Goal: Information Seeking & Learning: Check status

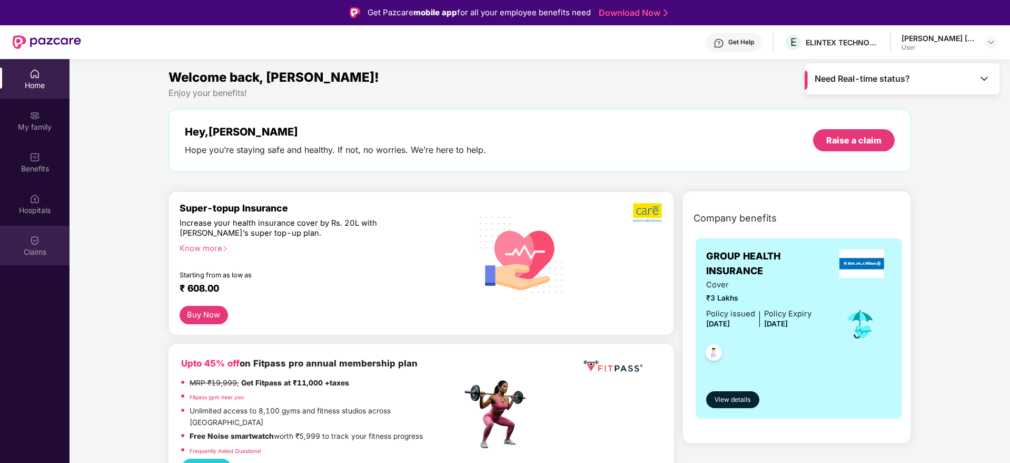
click at [27, 264] on div "Claims" at bounding box center [35, 245] width 70 height 40
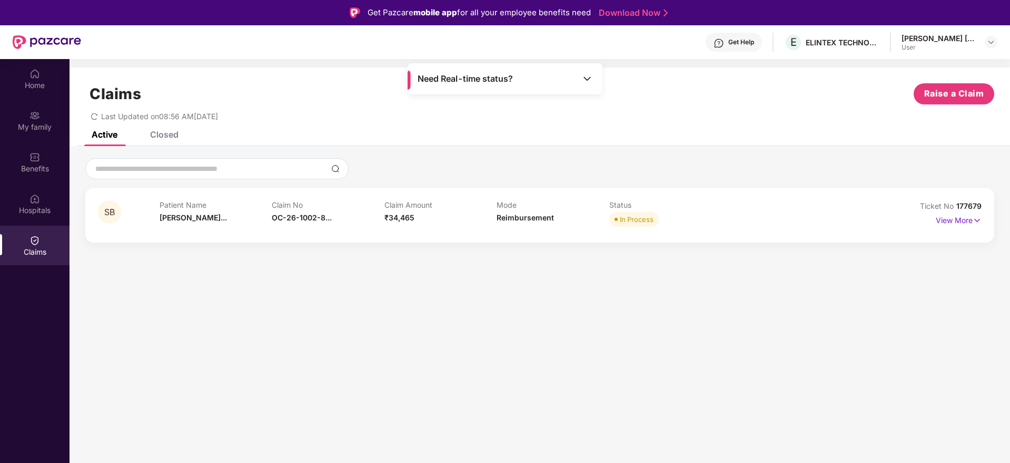
click at [338, 220] on div "Claim No OC-26-1002-8..." at bounding box center [328, 214] width 113 height 29
click at [965, 222] on p "View More" at bounding box center [959, 219] width 46 height 14
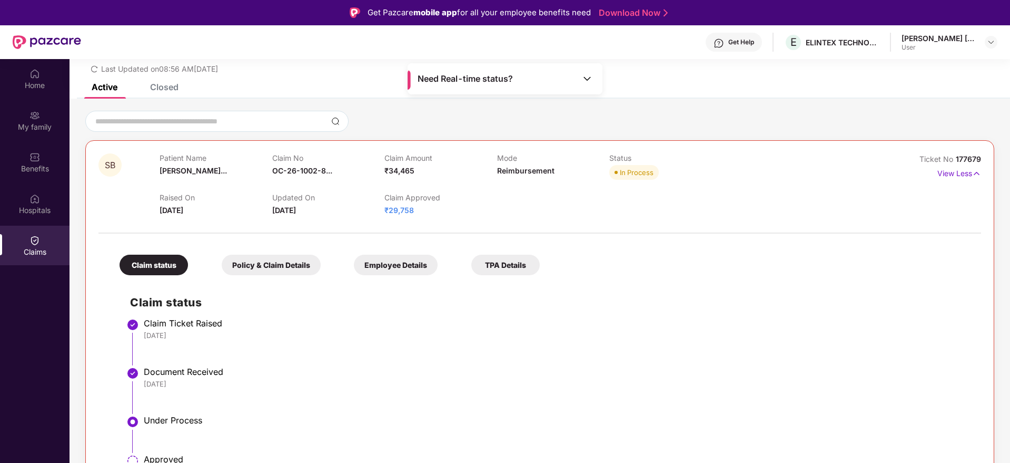
scroll to position [81, 0]
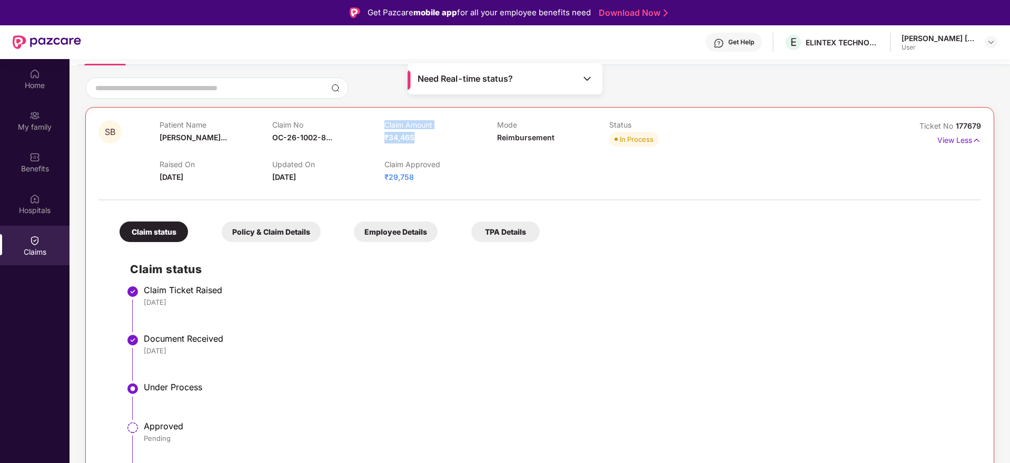
drag, startPoint x: 418, startPoint y: 141, endPoint x: 377, endPoint y: 137, distance: 41.3
click at [377, 137] on div "Patient Name [PERSON_NAME]... Claim No OC-26-1002-8... Claim Amount ₹34,465 Mod…" at bounding box center [497, 134] width 674 height 29
click at [377, 137] on div "Claim No OC-26-1002-8..." at bounding box center [328, 134] width 112 height 29
drag, startPoint x: 429, startPoint y: 179, endPoint x: 377, endPoint y: 181, distance: 52.2
click at [377, 181] on div "Raised On [DATE] Updated On [DATE] Claim Approved ₹29,758" at bounding box center [497, 166] width 674 height 34
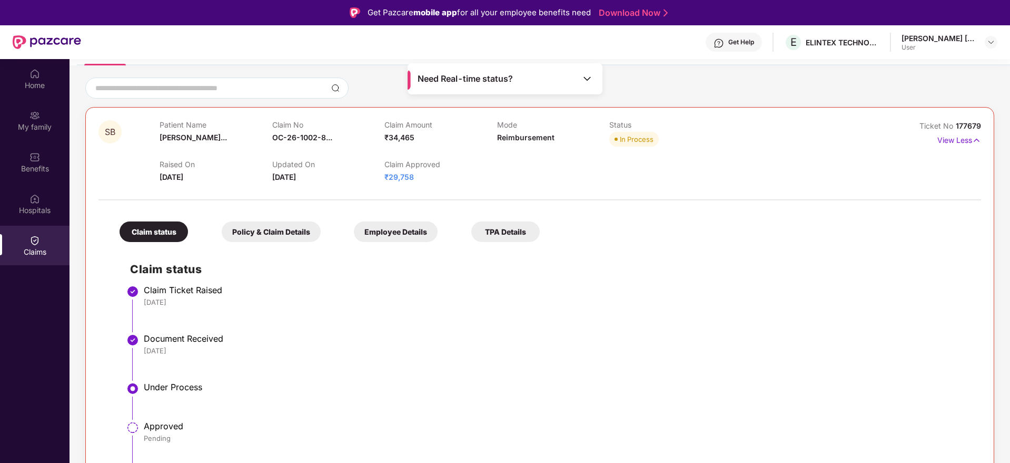
click at [377, 181] on div "Updated On [DATE]" at bounding box center [328, 171] width 112 height 23
